Goal: Task Accomplishment & Management: Manage account settings

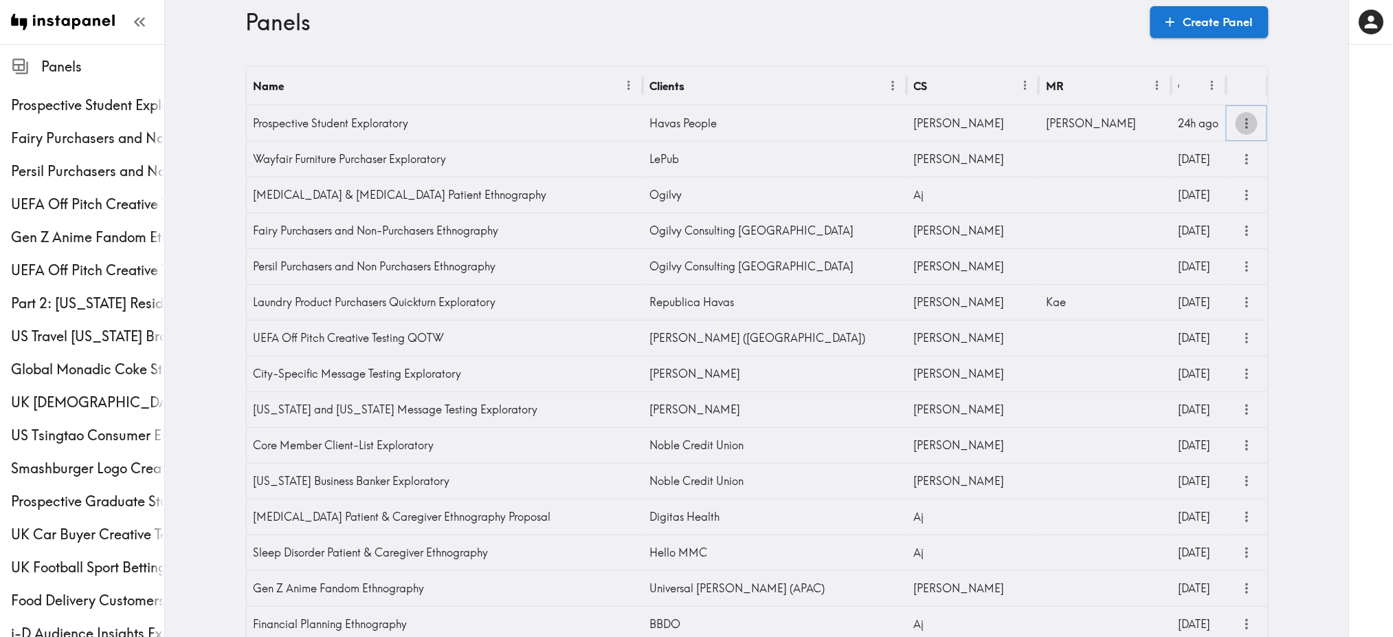
click at [1244, 118] on icon "more" at bounding box center [1247, 123] width 16 height 16
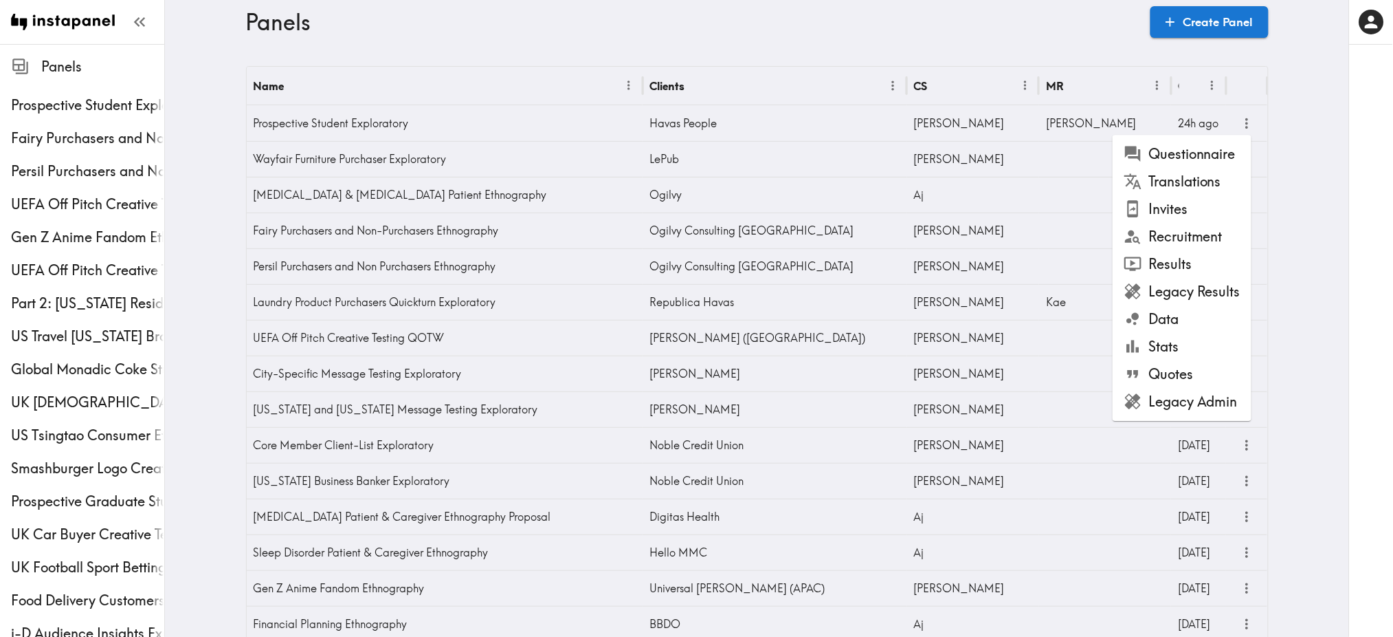
click at [1171, 267] on li "Results" at bounding box center [1182, 263] width 139 height 27
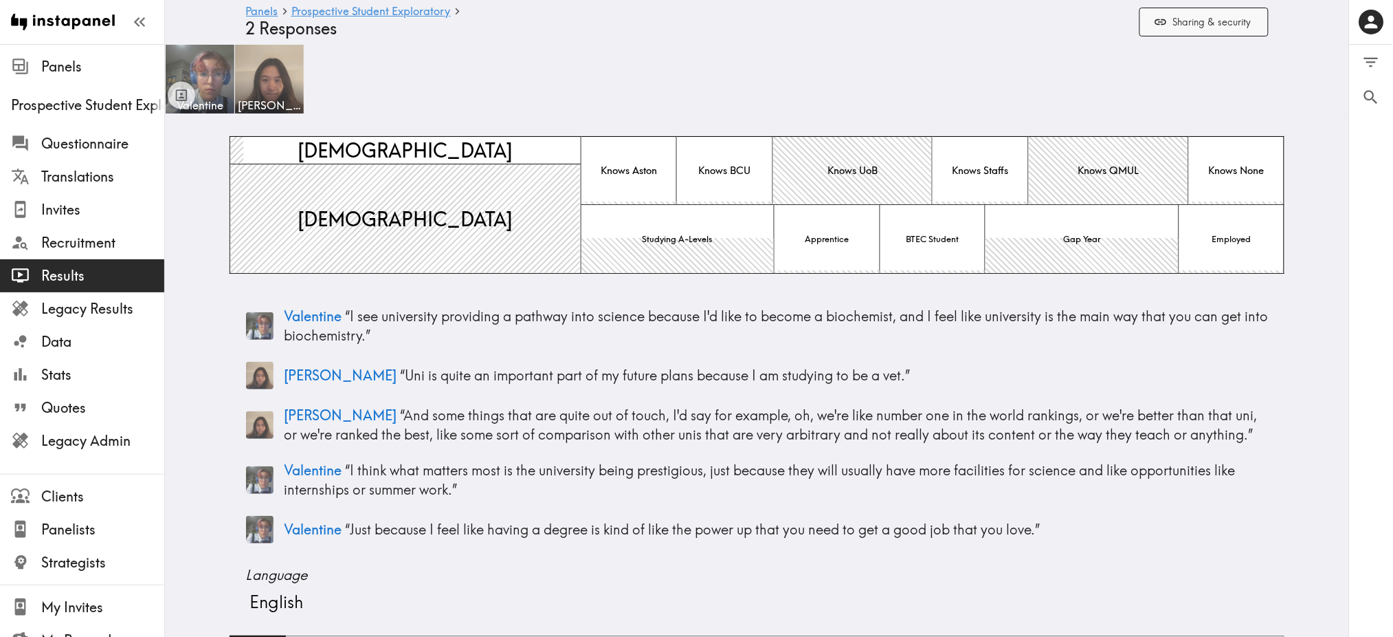
click at [1195, 19] on button "Sharing & security" at bounding box center [1204, 23] width 129 height 30
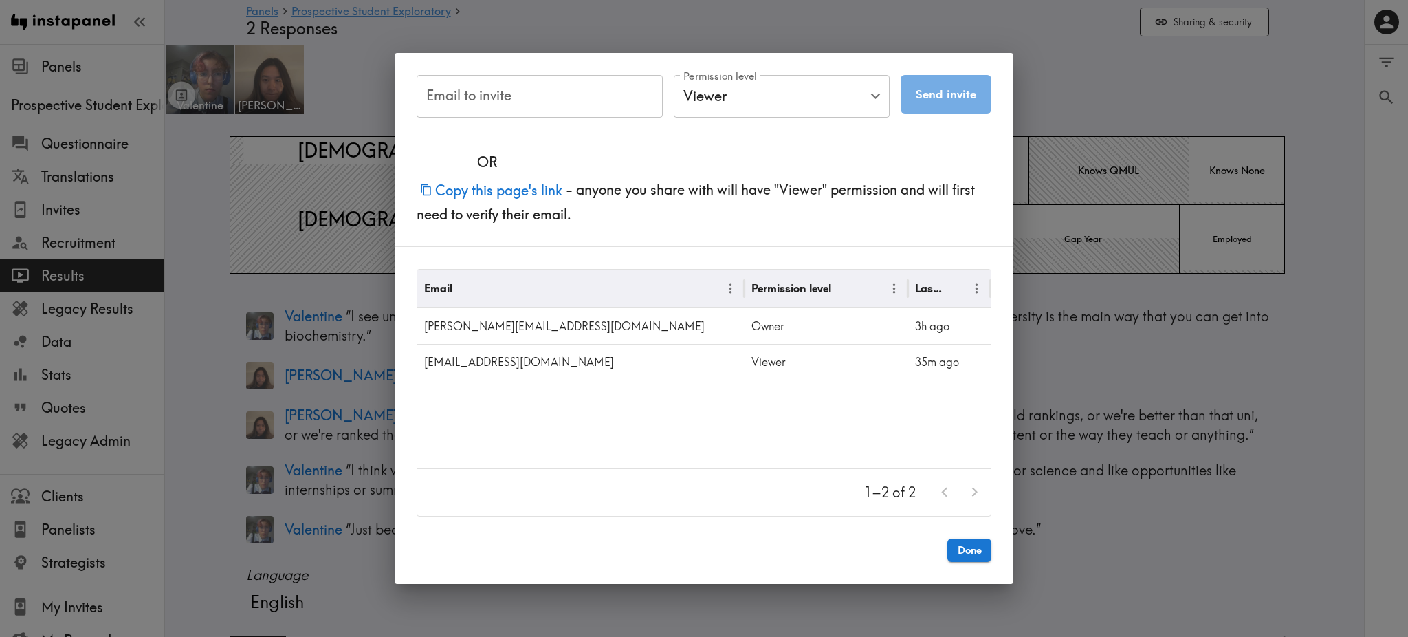
click at [1085, 104] on div "Email to invite Email to invite Permission level Viewer Viewer Permission level…" at bounding box center [704, 318] width 1408 height 637
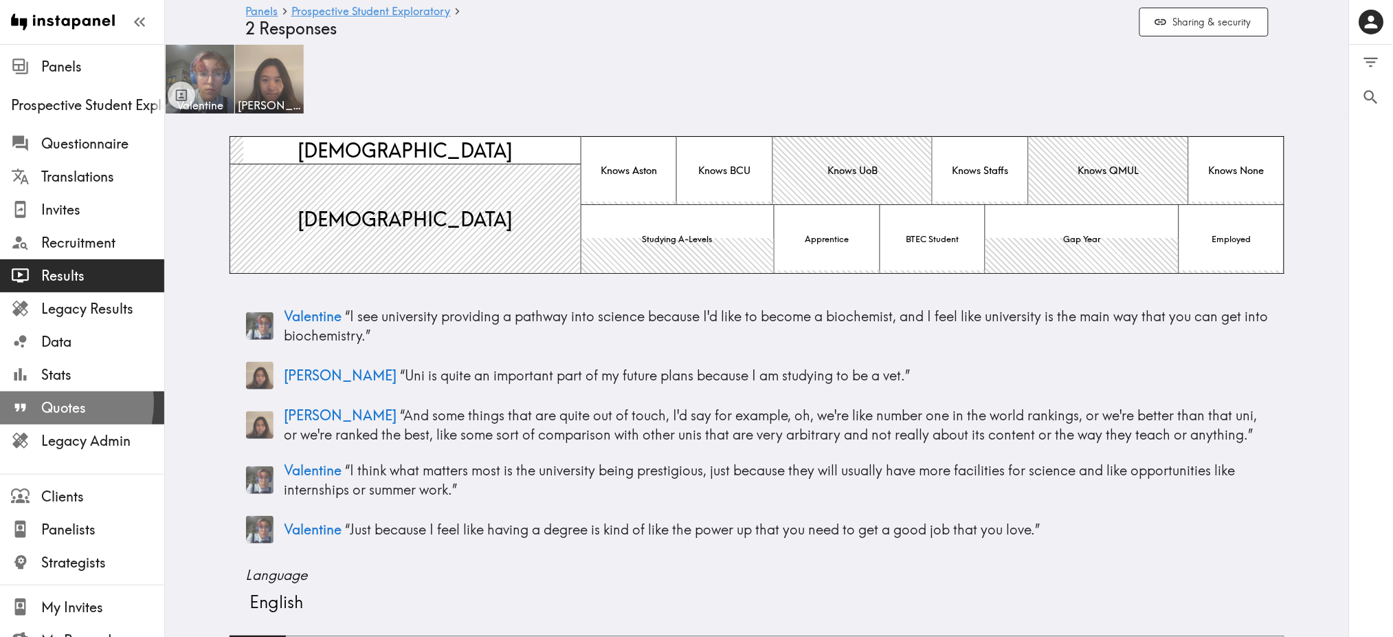
click at [57, 403] on span "Quotes" at bounding box center [102, 407] width 123 height 19
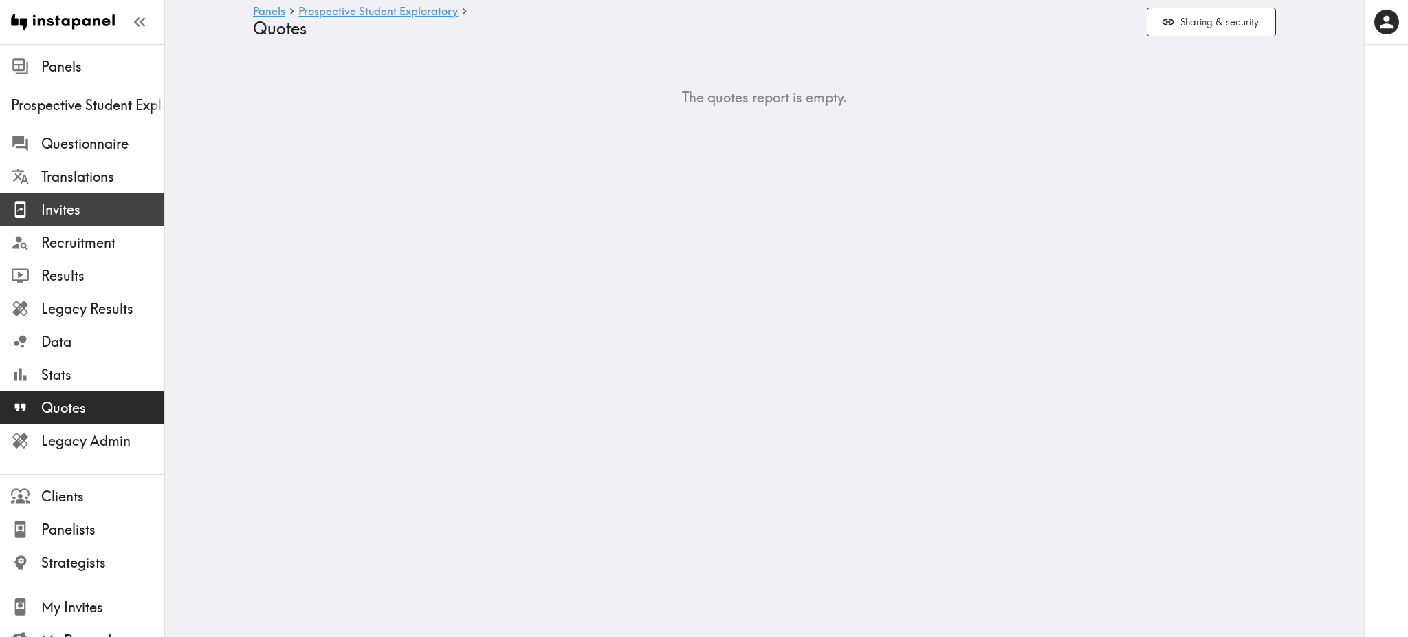
click at [84, 202] on span "Invites" at bounding box center [102, 209] width 123 height 19
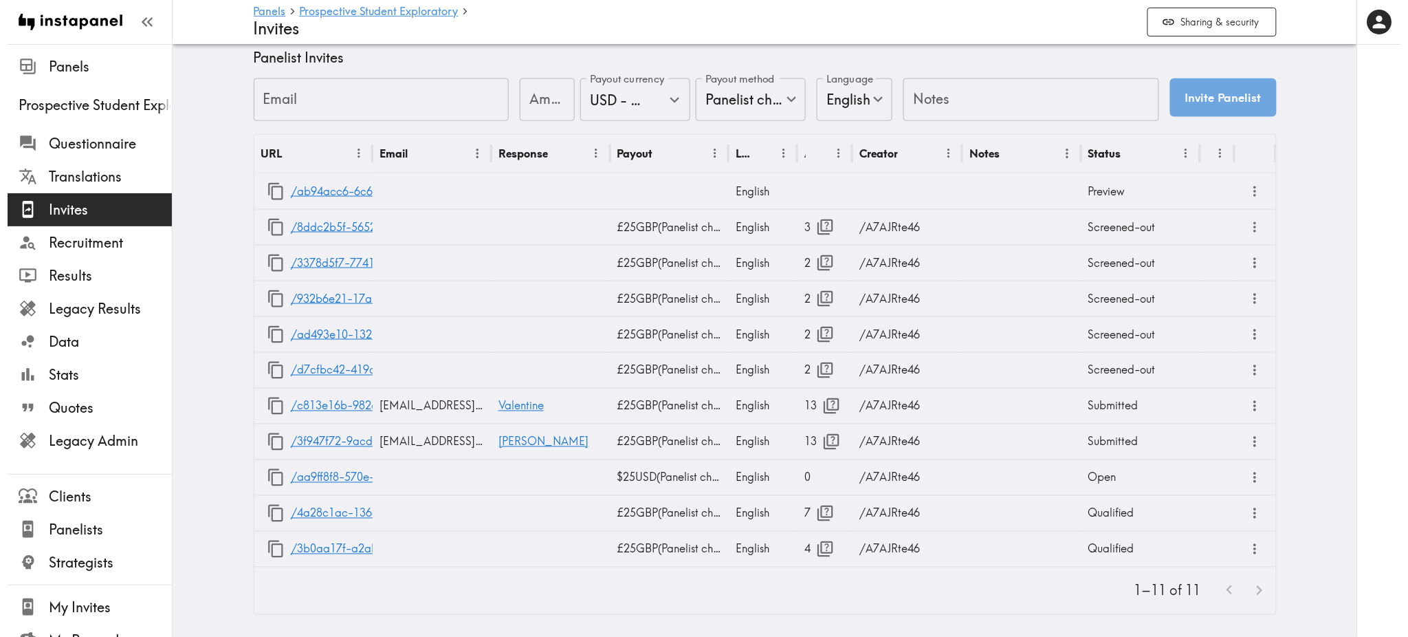
scroll to position [623, 0]
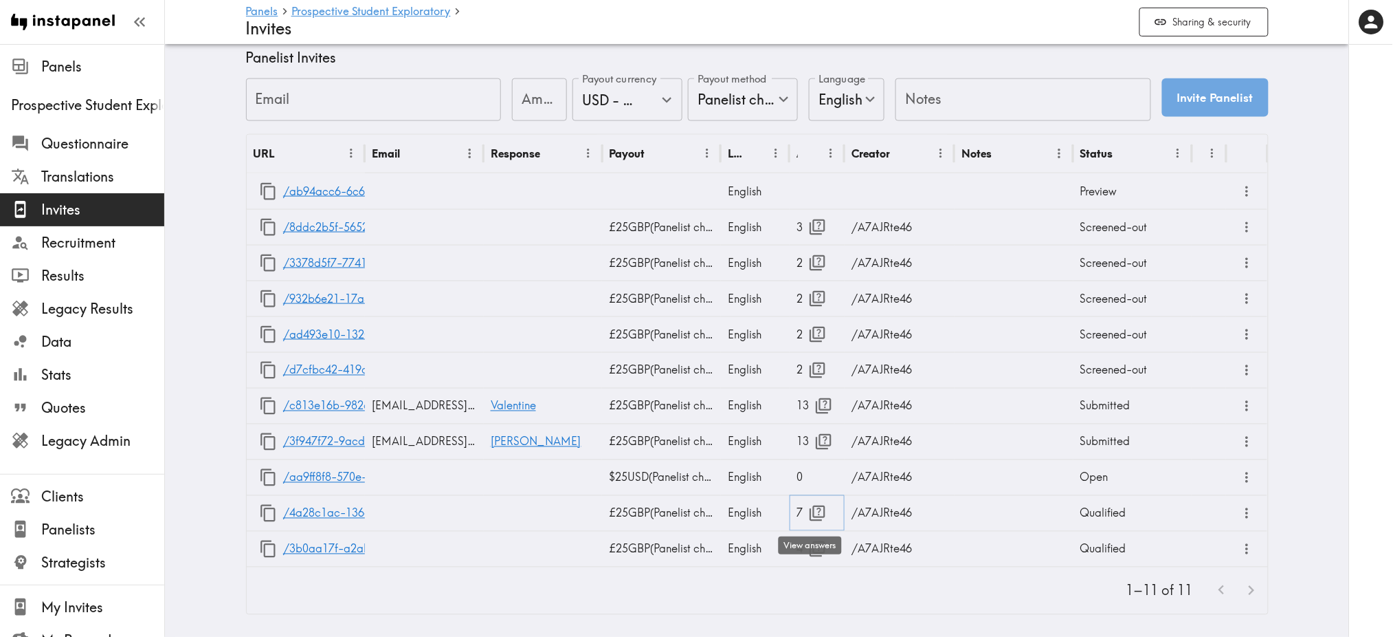
click at [815, 504] on icon "button" at bounding box center [817, 513] width 19 height 19
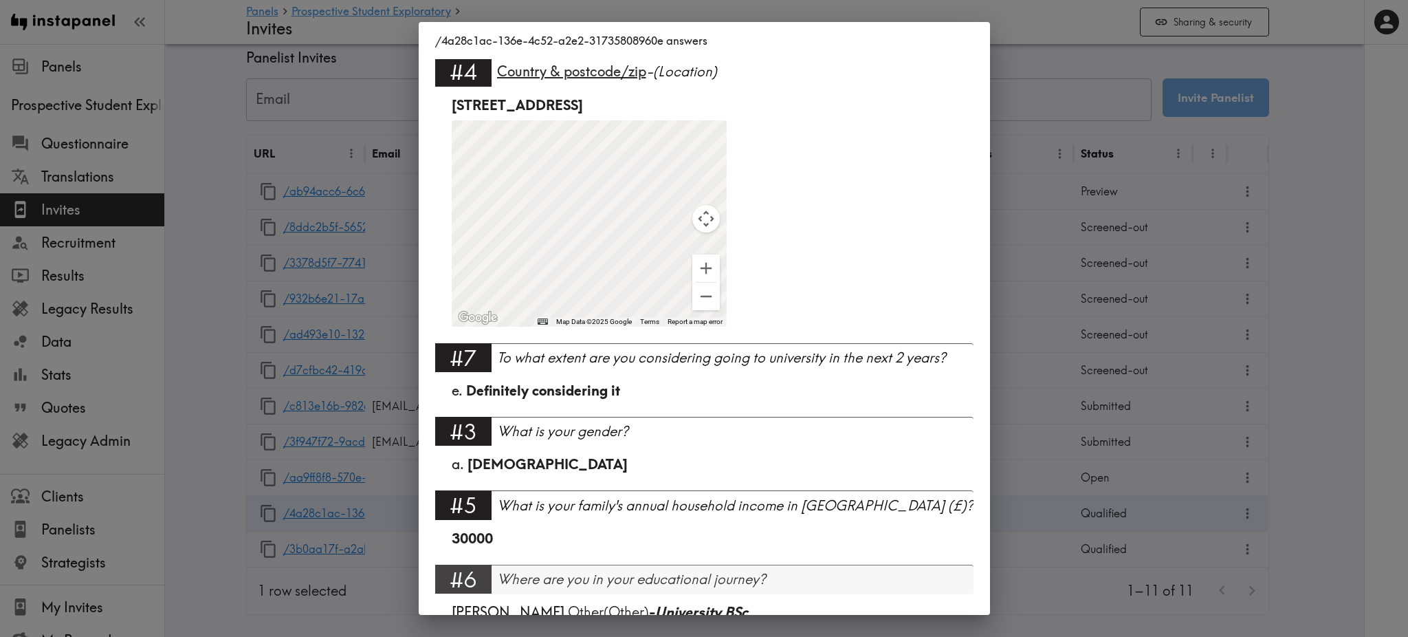
scroll to position [242, 0]
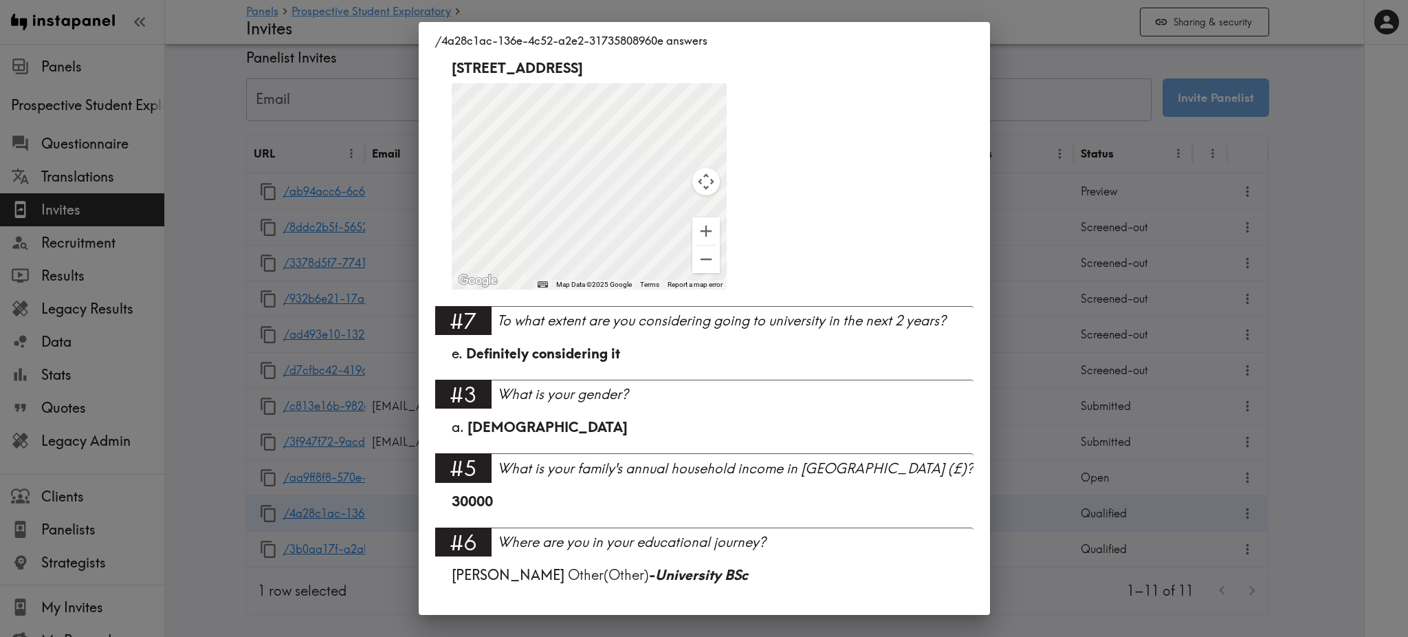
click at [1004, 575] on div "/4a28c1ac-136e-4c52-a2e2-31735808960e answers Language English #1 There is a ne…" at bounding box center [704, 318] width 1408 height 637
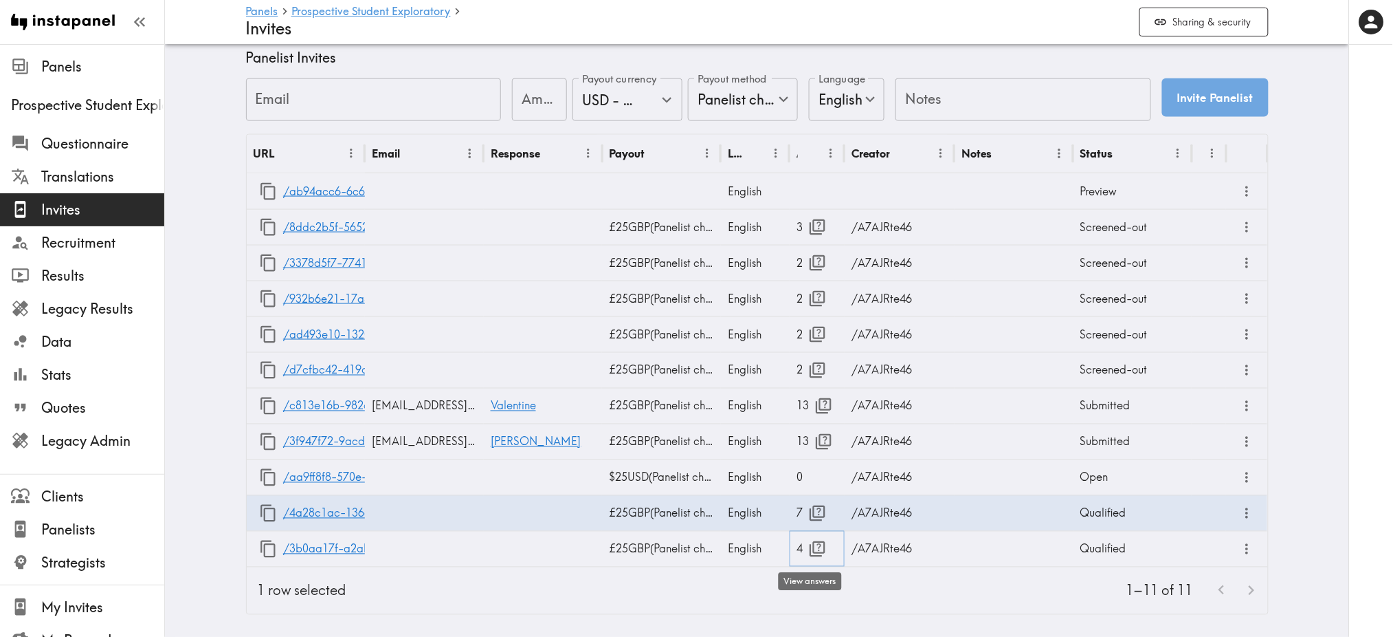
click at [812, 541] on icon "button" at bounding box center [818, 549] width 16 height 16
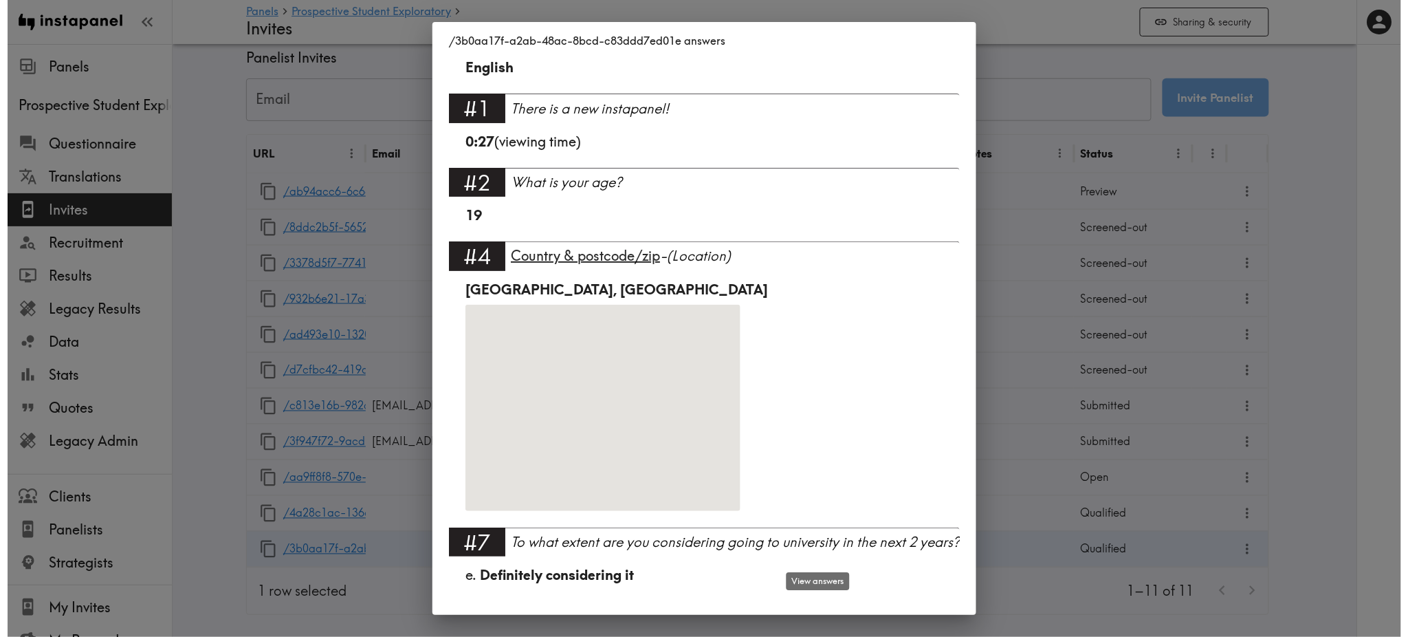
scroll to position [20, 0]
